Goal: Information Seeking & Learning: Learn about a topic

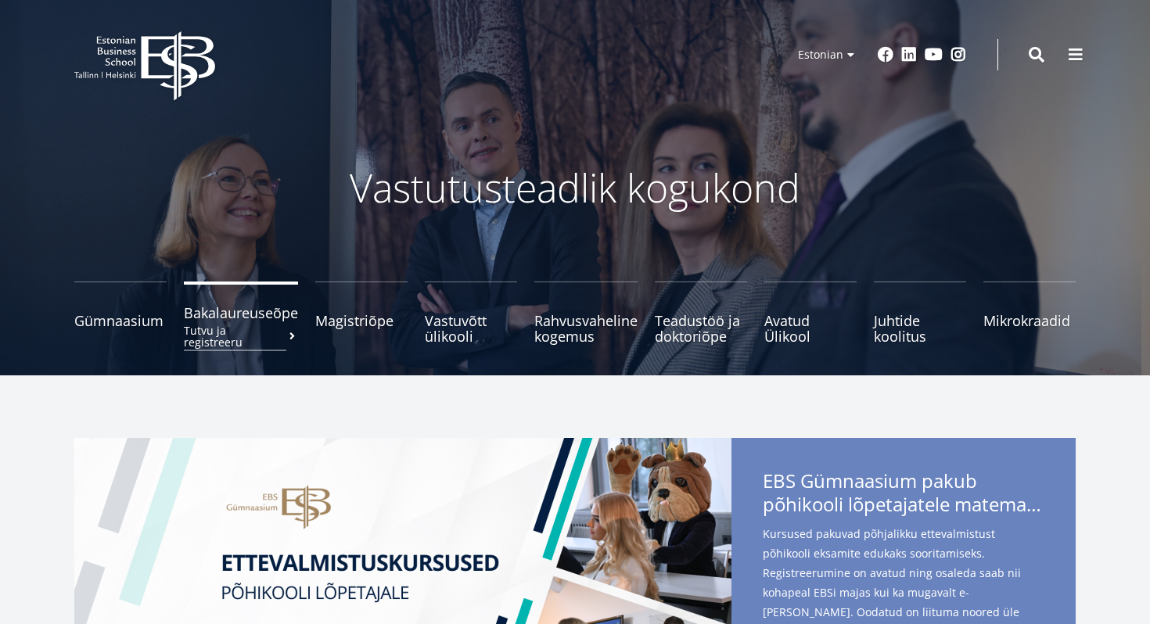
click at [212, 291] on link "Bakalaureuseõpe Tutvu ja registreeru" at bounding box center [241, 313] width 114 height 63
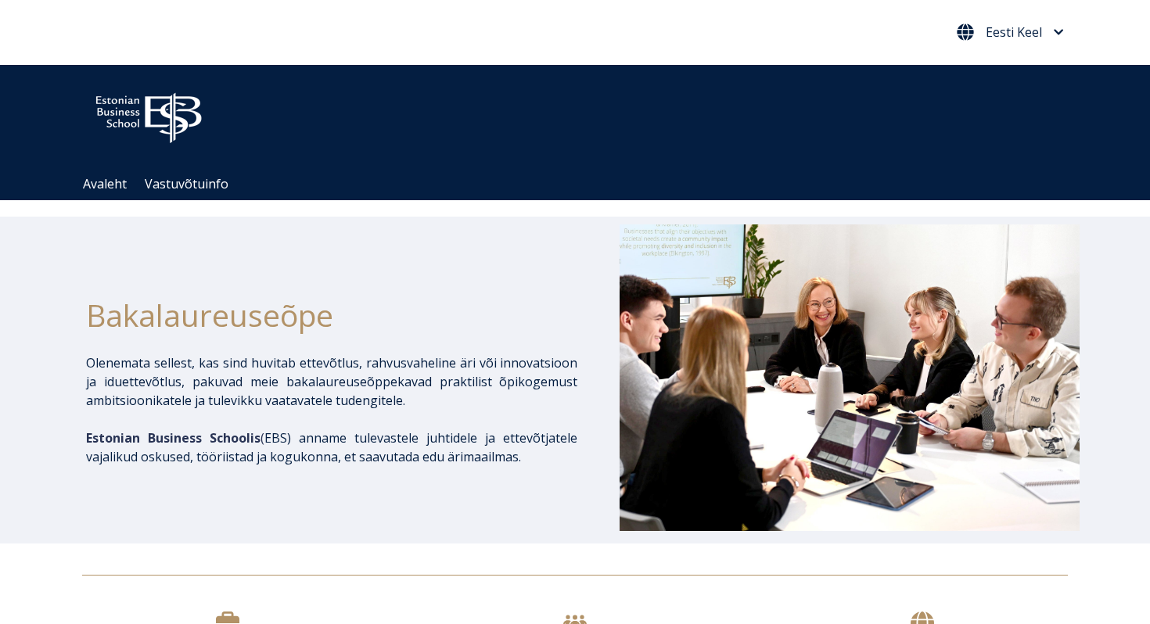
click at [1037, 38] on span "Eesti Keel" at bounding box center [1013, 32] width 56 height 13
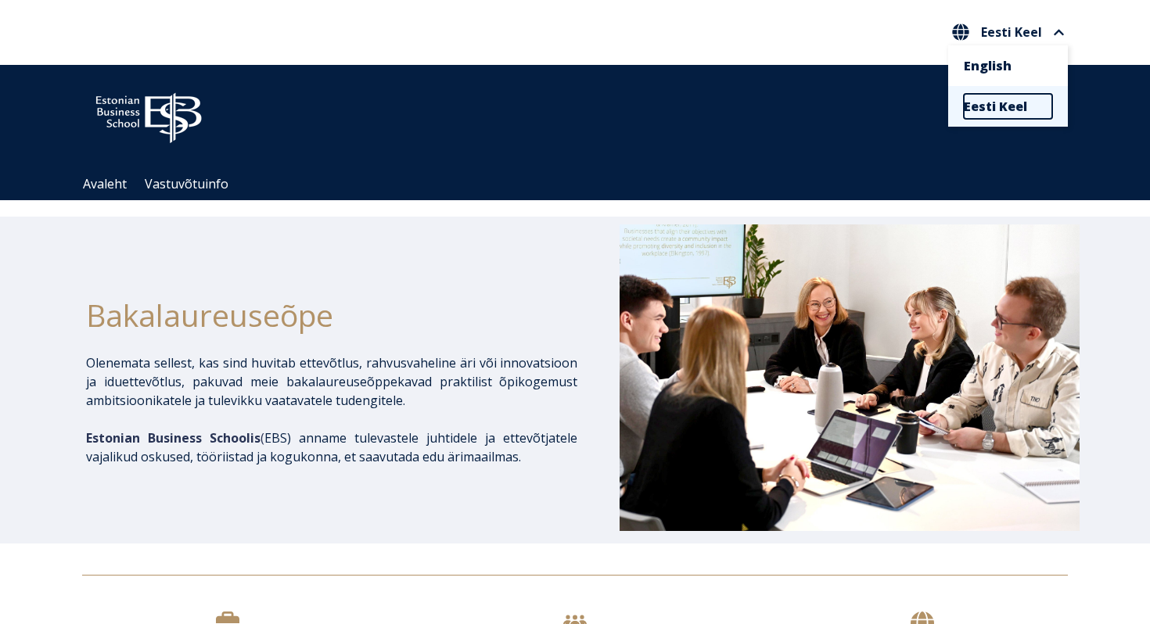
click at [1002, 103] on link "Eesti Keel" at bounding box center [1007, 106] width 88 height 25
click at [1002, 45] on div "Eesti Keel English Eesti Keel" at bounding box center [1008, 33] width 120 height 26
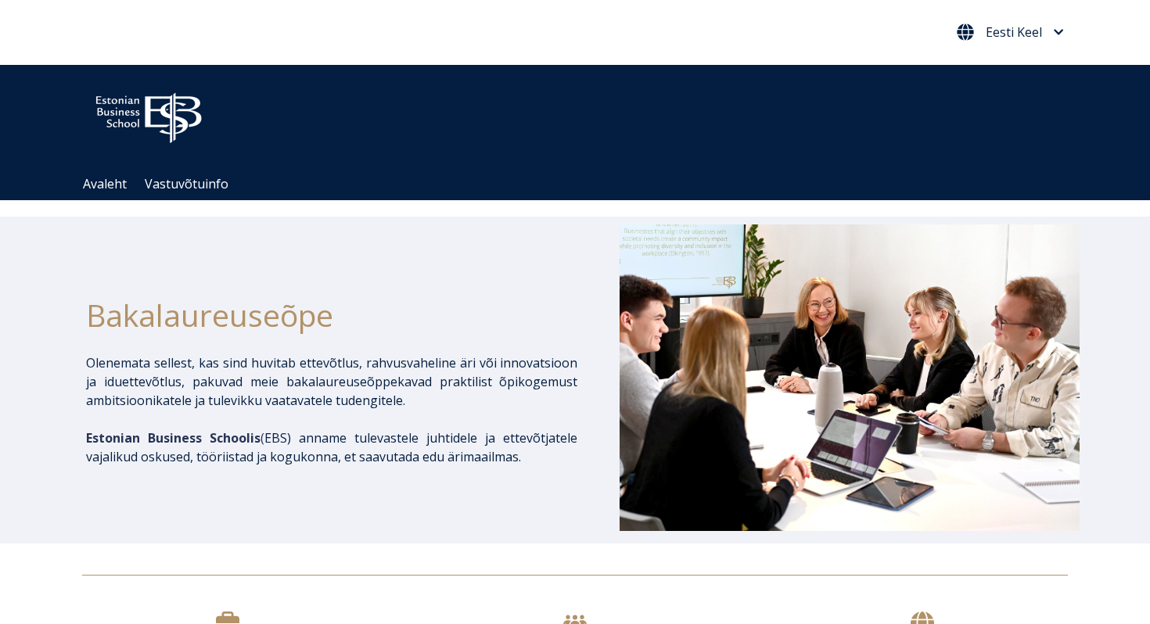
click at [1006, 29] on span "Eesti Keel" at bounding box center [1013, 32] width 56 height 13
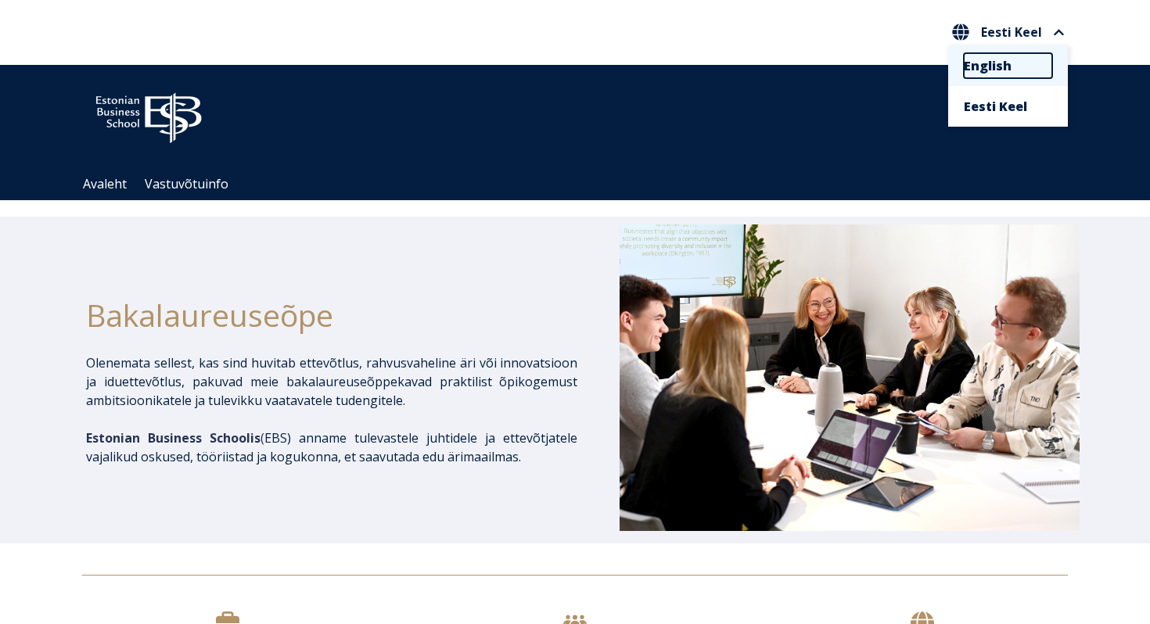
click at [992, 62] on link "English" at bounding box center [1007, 65] width 88 height 25
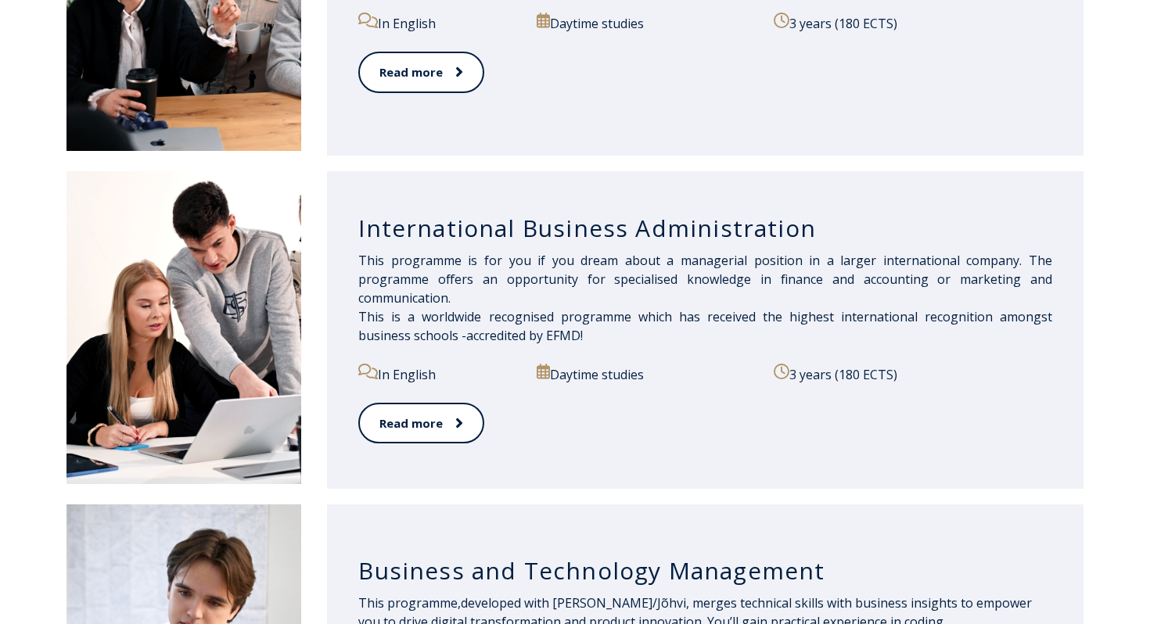
scroll to position [1031, 0]
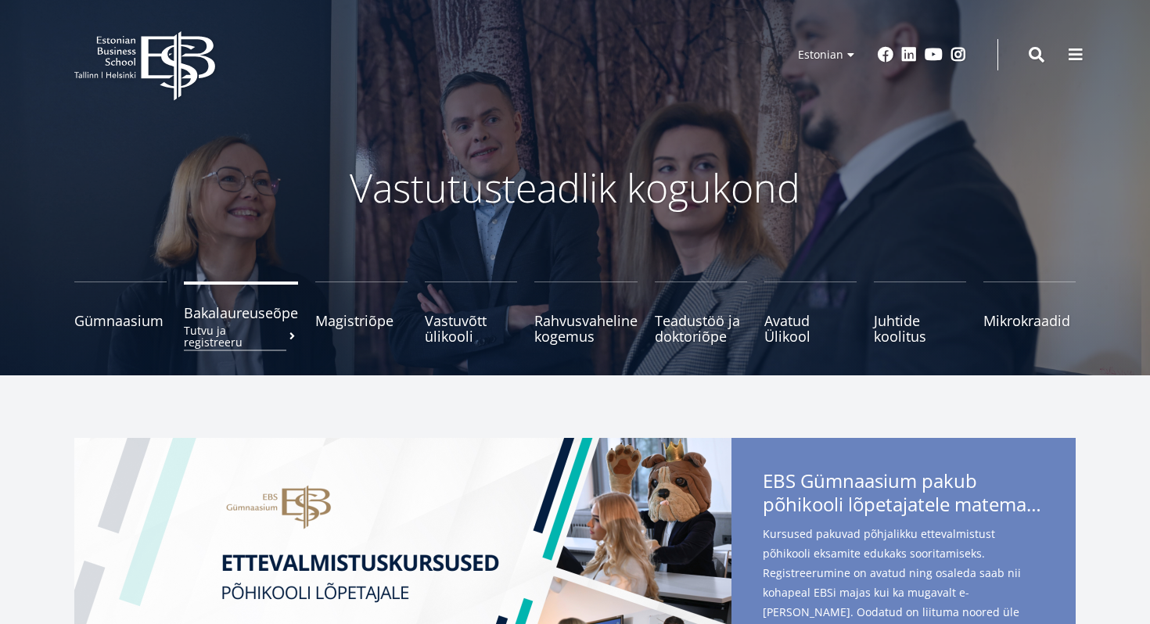
click at [256, 310] on span "Bakalaureuseõpe Tutvu ja registreeru" at bounding box center [241, 313] width 114 height 16
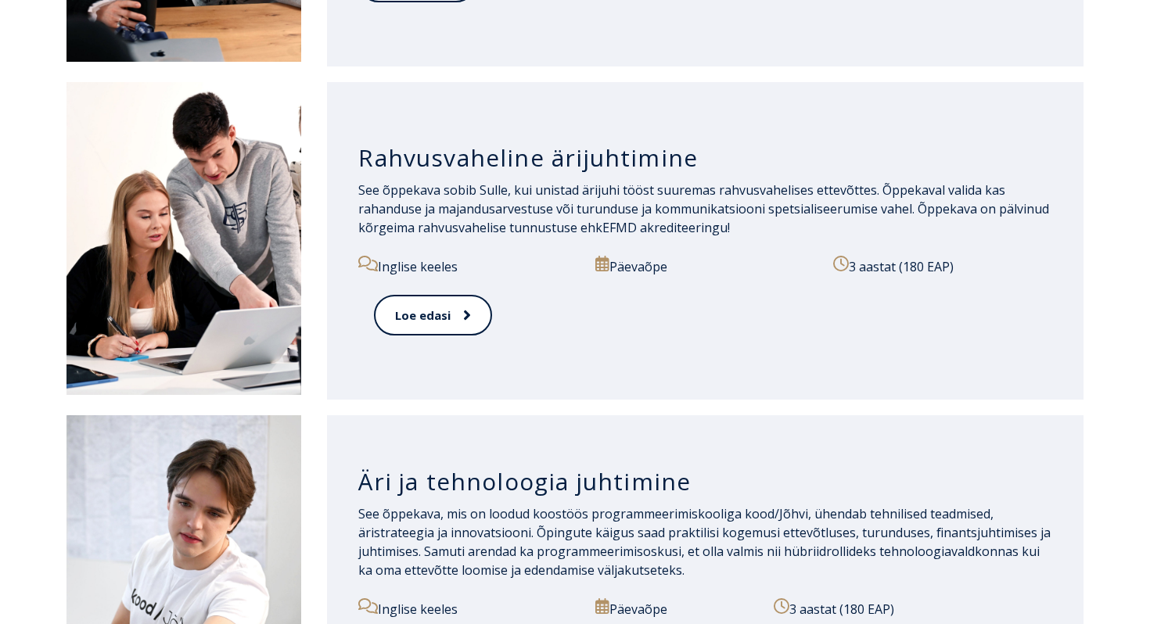
scroll to position [1465, 0]
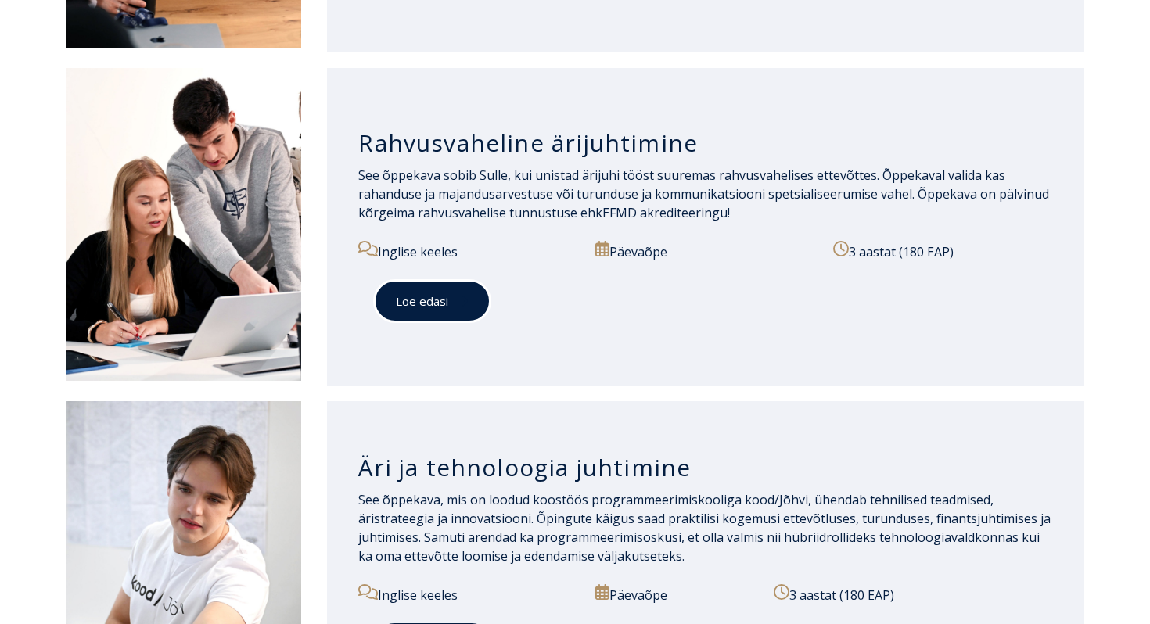
click at [462, 310] on link "Loe edasi" at bounding box center [432, 301] width 117 height 43
